Goal: Information Seeking & Learning: Find specific page/section

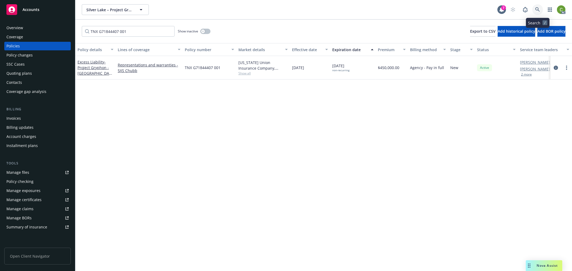
click at [537, 9] on icon at bounding box center [537, 9] width 5 height 5
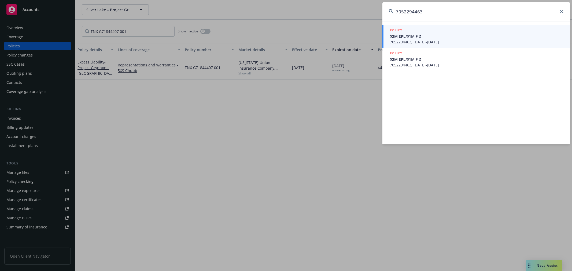
type input "7052294463"
click at [433, 38] on span "$2M EPL/$1M FID" at bounding box center [477, 37] width 174 height 6
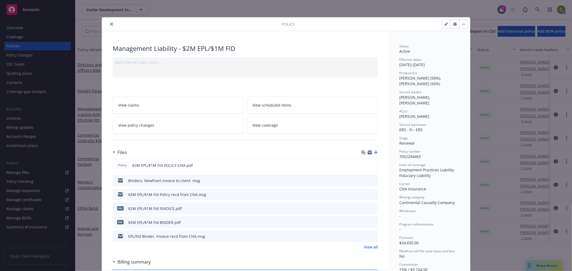
click at [111, 23] on icon "close" at bounding box center [111, 24] width 3 height 3
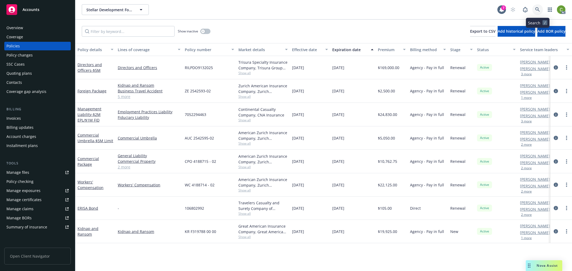
click at [538, 10] on icon at bounding box center [537, 9] width 5 height 5
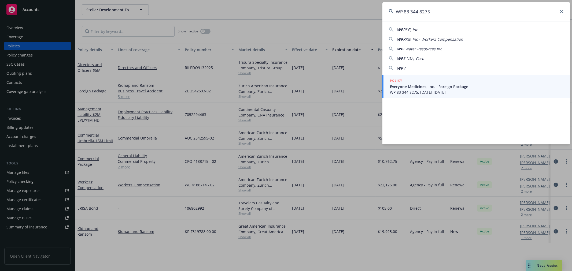
type input "WP 83 344 8275"
click at [447, 88] on span "Everyone Medicines, Inc. - Foreign Package" at bounding box center [477, 87] width 174 height 6
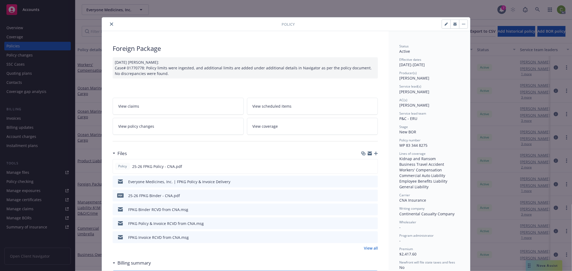
click at [368, 248] on link "View all" at bounding box center [371, 249] width 14 height 6
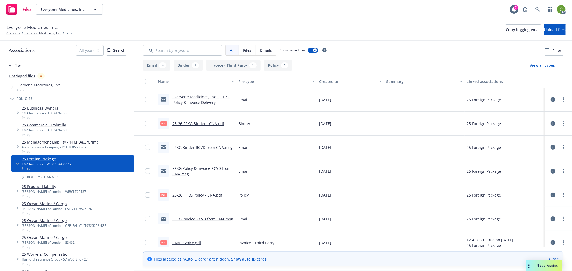
click at [186, 243] on link "CNA Invoice.pdf" at bounding box center [186, 243] width 29 height 5
drag, startPoint x: 37, startPoint y: 34, endPoint x: 40, endPoint y: 35, distance: 3.8
click at [37, 33] on link "Everyone Medicines, Inc." at bounding box center [42, 33] width 37 height 5
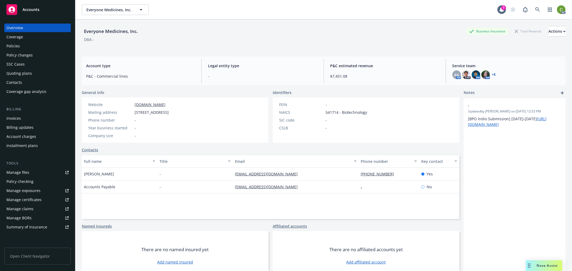
click at [28, 49] on div "Policies" at bounding box center [37, 46] width 62 height 9
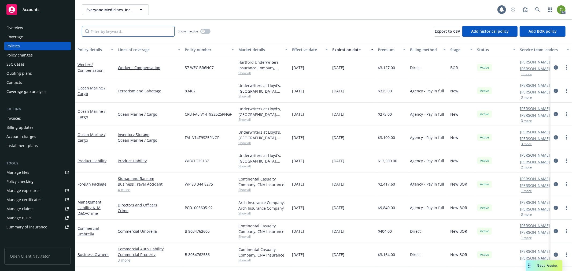
click at [125, 33] on input "Filter by keyword..." at bounding box center [128, 31] width 93 height 11
paste input "WP 83 344 8275"
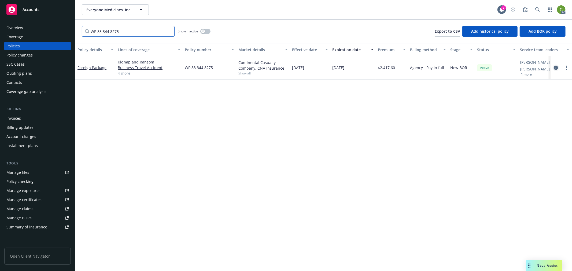
type input "WP 83 344 8275"
click at [553, 66] on link "circleInformation" at bounding box center [556, 68] width 6 height 6
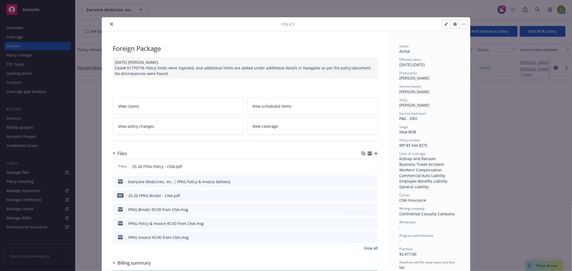
click at [110, 23] on icon "close" at bounding box center [111, 24] width 3 height 3
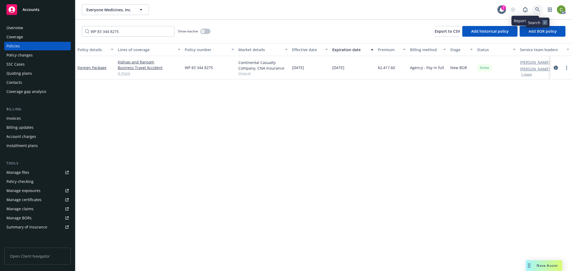
click at [540, 10] on link at bounding box center [537, 9] width 11 height 11
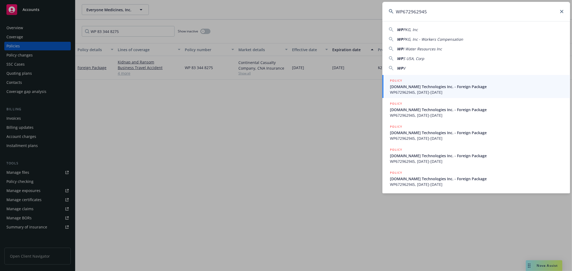
type input "WP672962945"
click at [458, 159] on span "WP672962945, 09/10/2025-09/10/2026" at bounding box center [477, 162] width 174 height 6
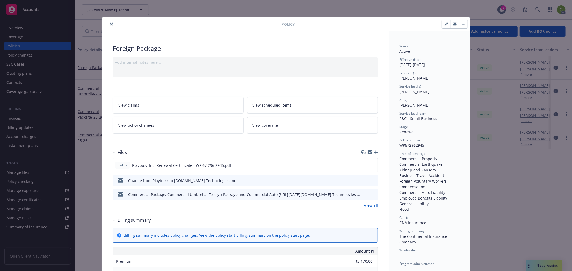
click at [369, 205] on link "View all" at bounding box center [371, 206] width 14 height 6
